Goal: Information Seeking & Learning: Learn about a topic

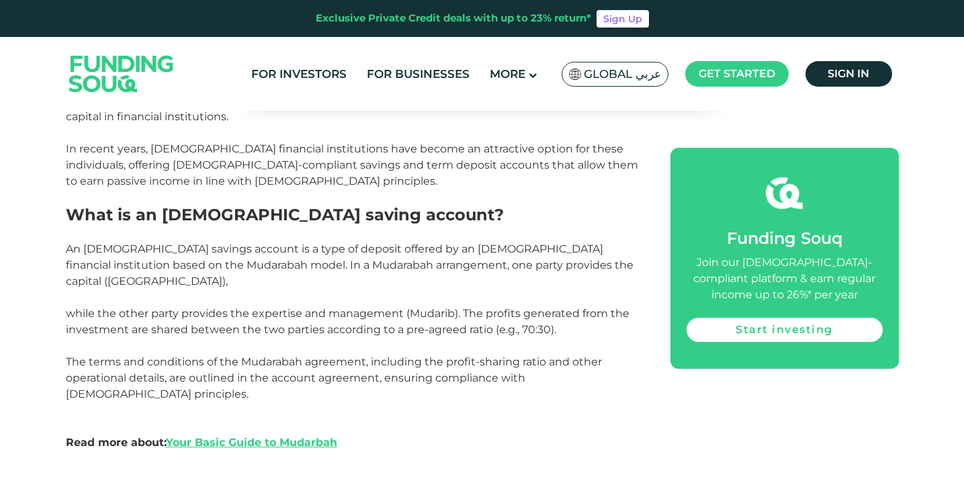
click at [306, 240] on p at bounding box center [353, 233] width 574 height 16
click at [306, 239] on p at bounding box center [353, 233] width 574 height 16
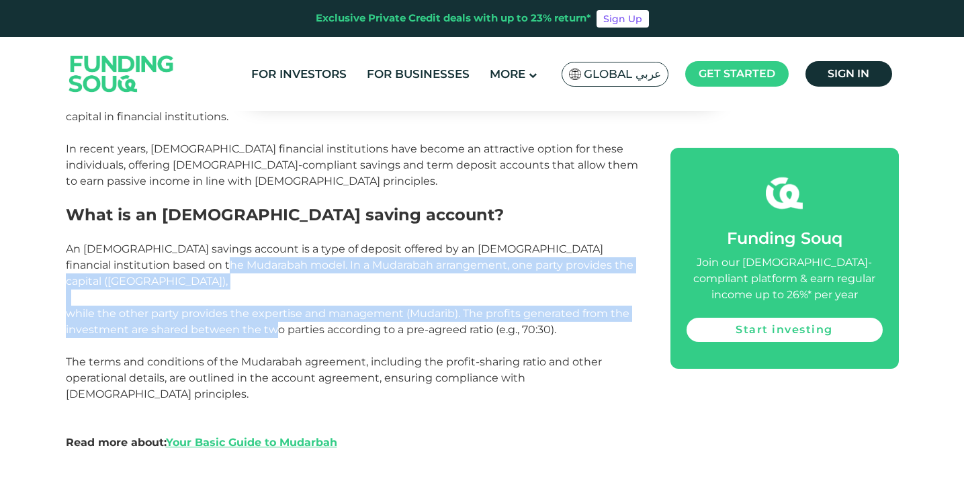
drag, startPoint x: 179, startPoint y: 269, endPoint x: 278, endPoint y: 306, distance: 105.5
click at [254, 258] on p "An [DEMOGRAPHIC_DATA] savings account is a type of deposit offered by an [DEMOG…" at bounding box center [353, 265] width 574 height 48
